Goal: Navigation & Orientation: Find specific page/section

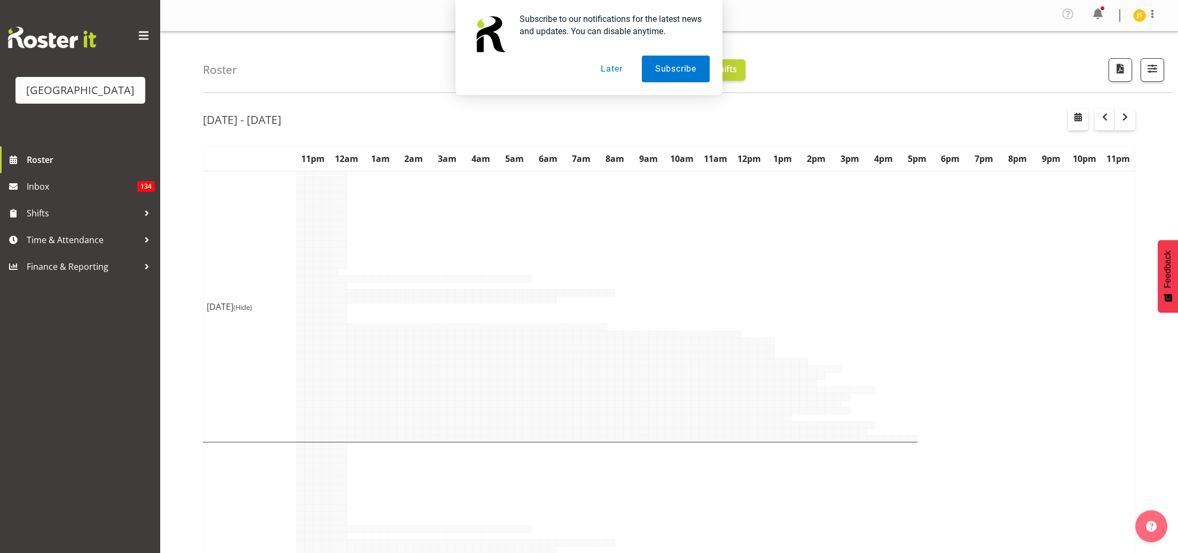
click at [44, 221] on span "Shifts" at bounding box center [83, 213] width 112 height 16
click at [148, 221] on div at bounding box center [147, 213] width 16 height 16
click at [605, 71] on button "Later" at bounding box center [612, 69] width 48 height 27
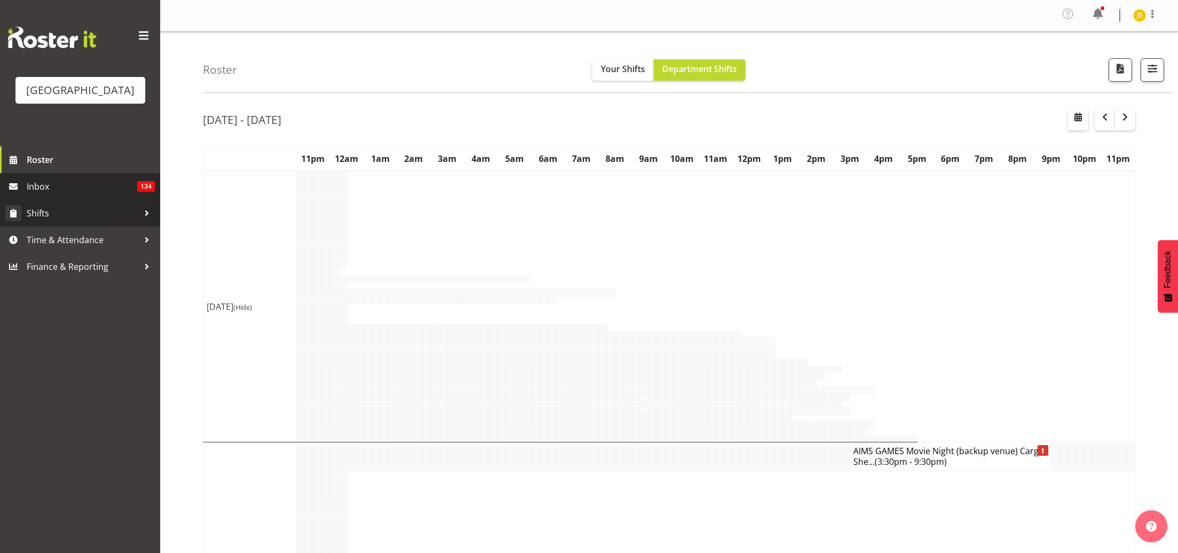
scroll to position [5, 0]
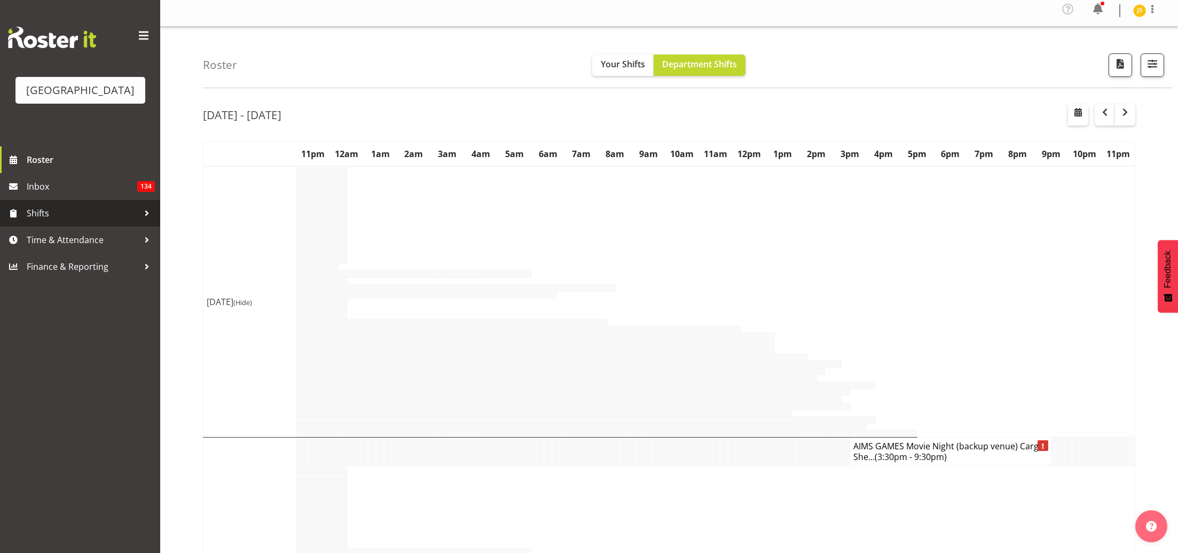
click at [140, 221] on div at bounding box center [147, 213] width 16 height 16
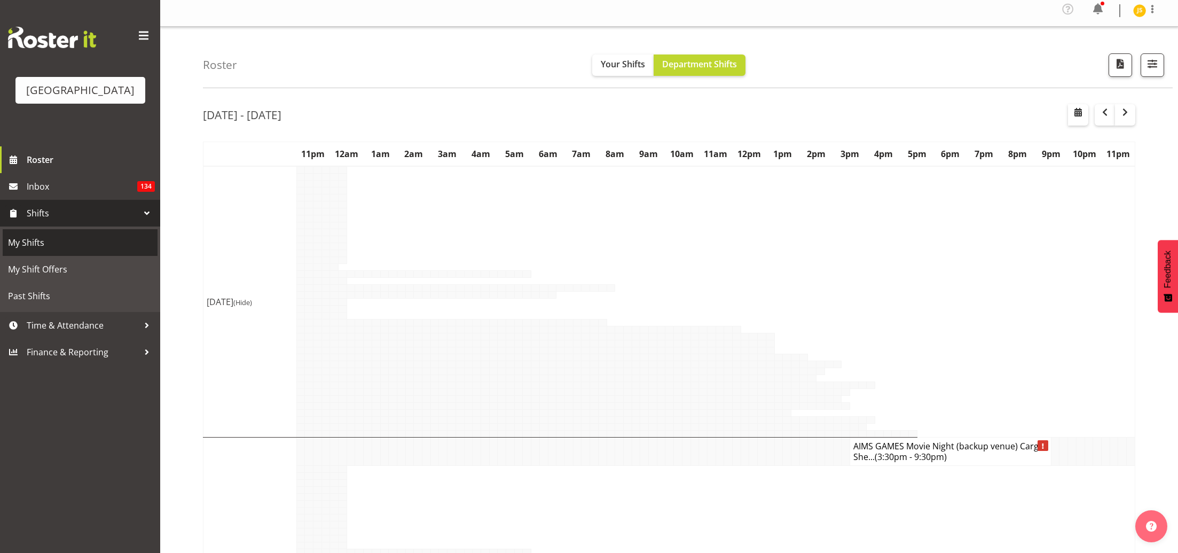
click at [105, 256] on link "My Shifts" at bounding box center [80, 242] width 155 height 27
